Goal: Feedback & Contribution: Submit feedback/report problem

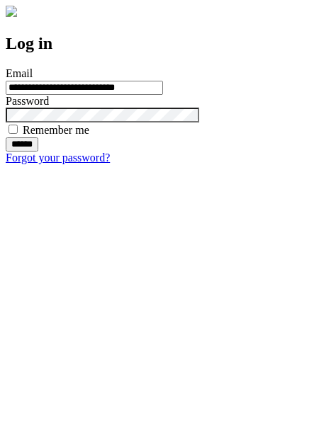
type input "**********"
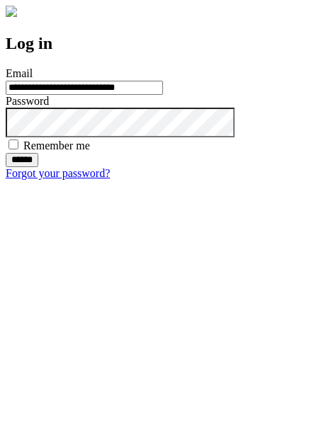
click at [38, 167] on input "******" at bounding box center [22, 160] width 33 height 14
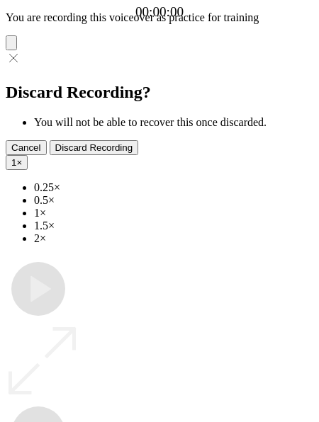
type input "**********"
